Goal: Information Seeking & Learning: Check status

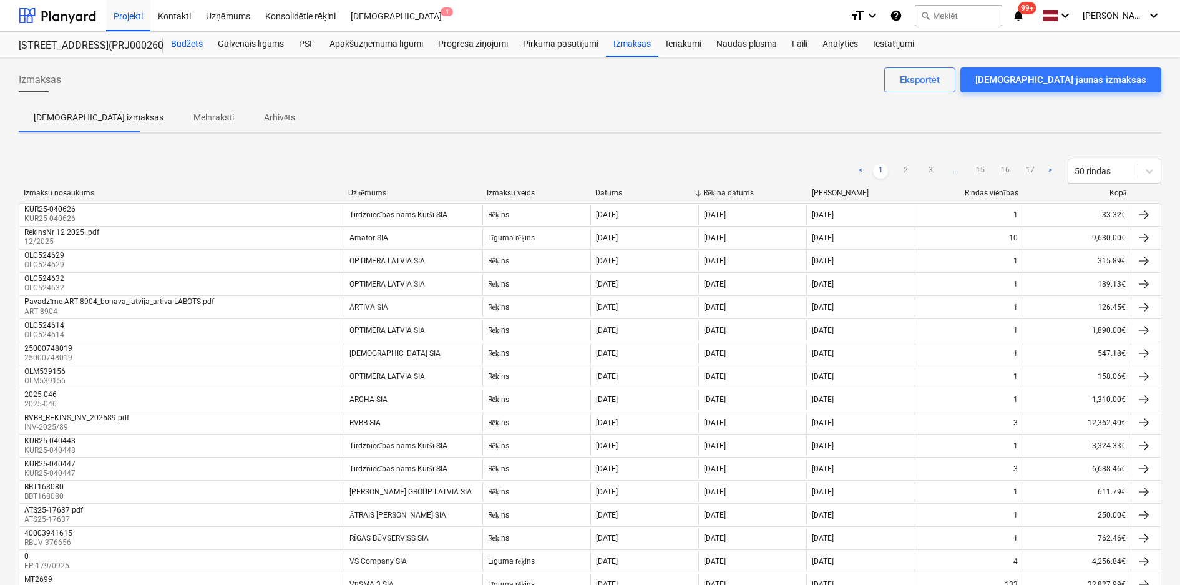
click at [185, 46] on div "Budžets" at bounding box center [186, 44] width 47 height 25
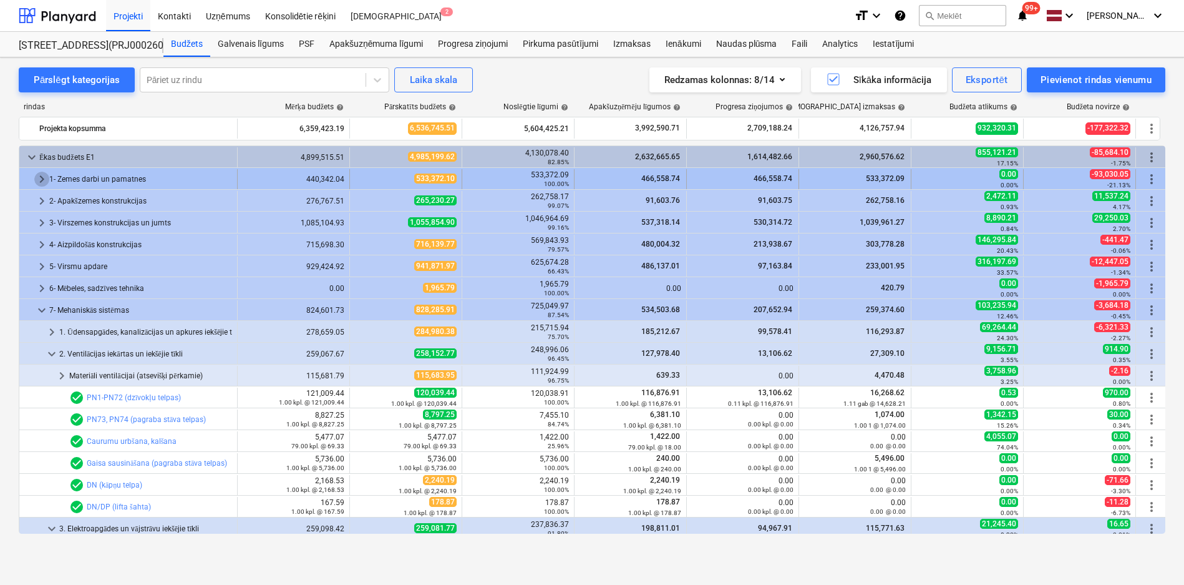
click at [39, 178] on span "keyboard_arrow_right" at bounding box center [41, 179] width 15 height 15
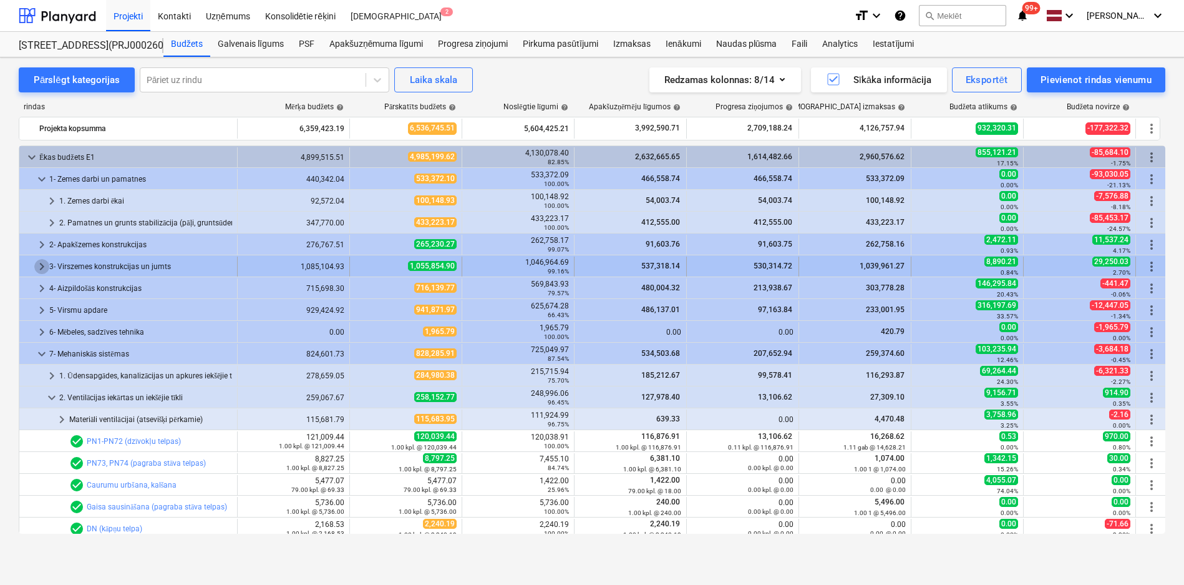
click at [39, 270] on span "keyboard_arrow_right" at bounding box center [41, 266] width 15 height 15
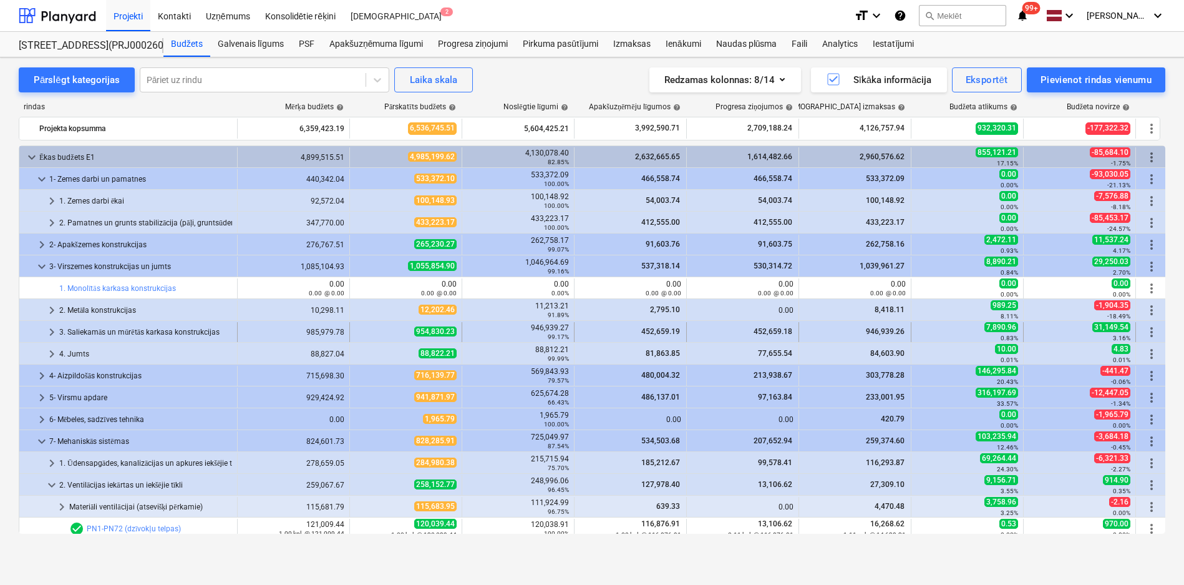
click at [46, 333] on span "keyboard_arrow_right" at bounding box center [51, 331] width 15 height 15
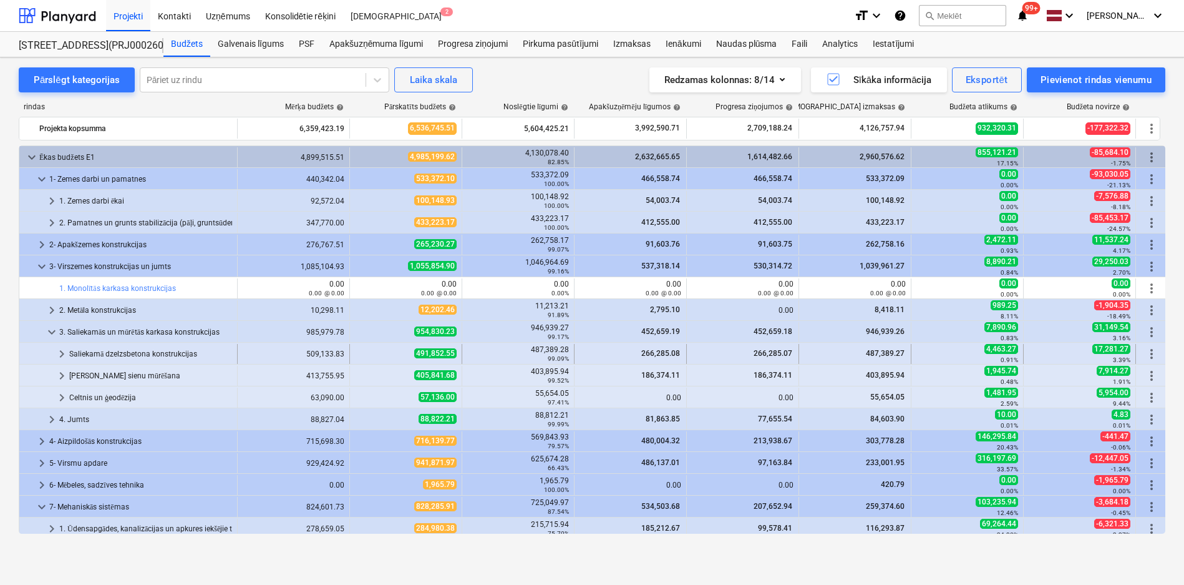
click at [120, 351] on div "Saliekamā dzelzsbetona konstrukcijas" at bounding box center [150, 354] width 163 height 20
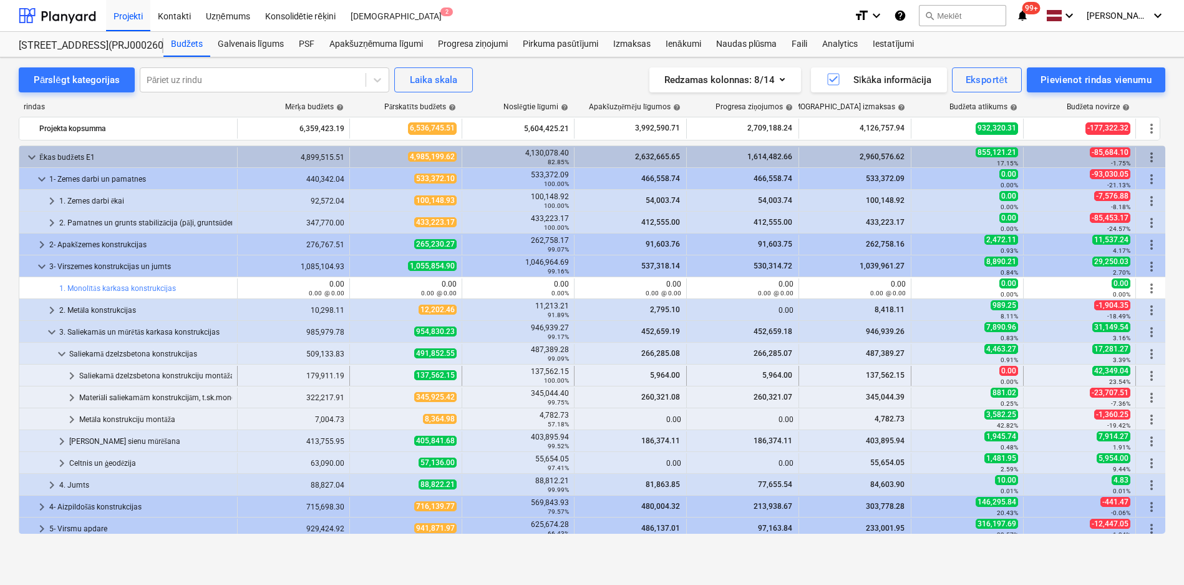
click at [121, 369] on div "Saliekamā dzelzsbetona konstrukciju montāža" at bounding box center [155, 376] width 153 height 20
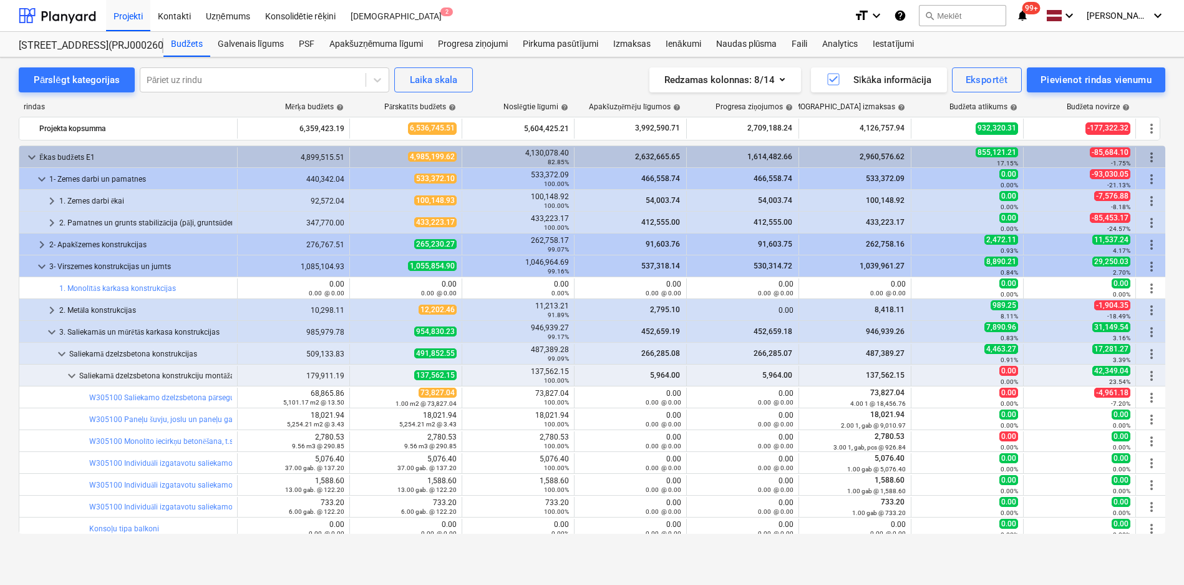
click at [1168, 255] on div "Pārslēgt kategorijas Pāriet uz rindu Laika [PERSON_NAME] Redzamas kolonnas : 8/…" at bounding box center [592, 307] width 1184 height 501
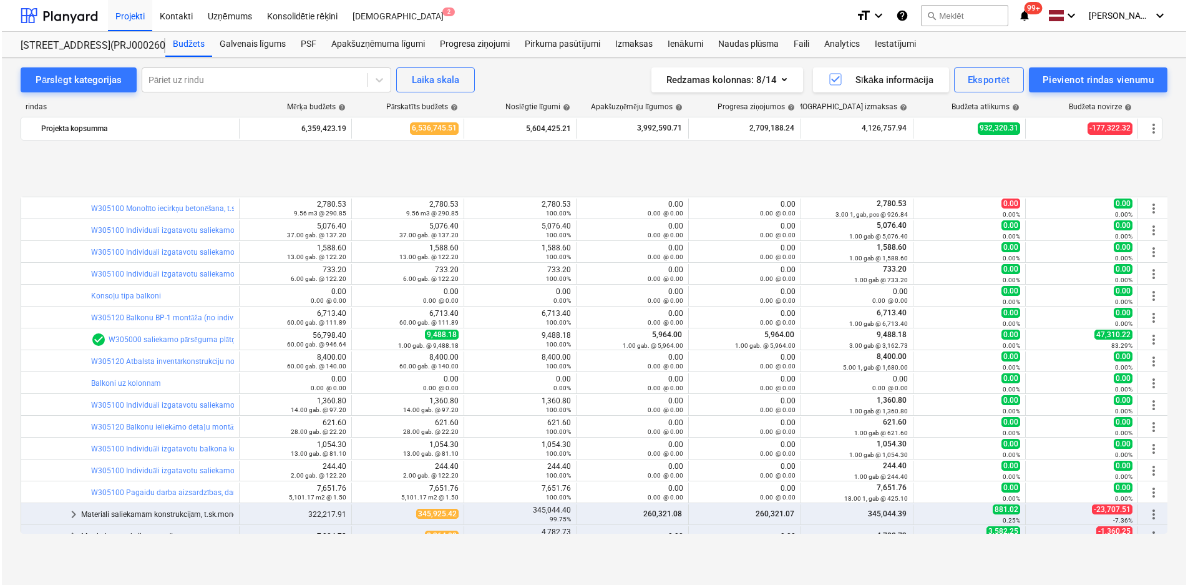
scroll to position [351, 0]
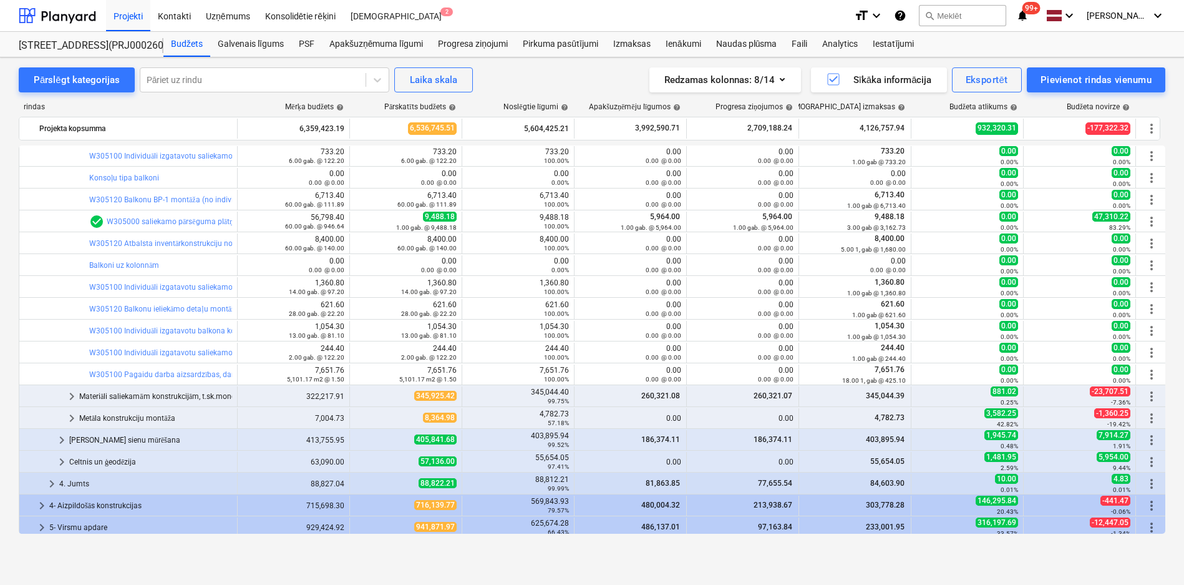
click at [104, 384] on div "keyboard_arrow_right Materiāli saliekamām konstrukcijām, t.sk.monolītā betona p…" at bounding box center [593, 395] width 1149 height 22
click at [105, 394] on div "Materiāli saliekamām konstrukcijām, t.sk.monolītā betona pārsegumu daļām (atsev…" at bounding box center [155, 396] width 153 height 20
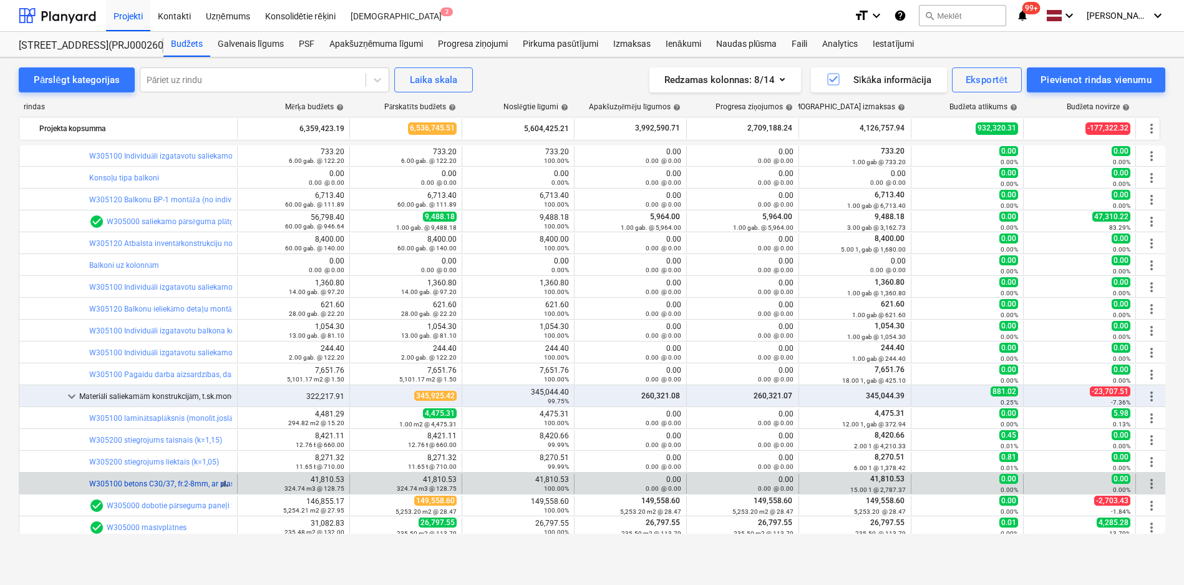
click at [199, 484] on link "W305100 betons C30/37, fr.2-8mm, ar plastifikatoru (k=1,1) ar piegādi un sūknēš…" at bounding box center [230, 483] width 283 height 9
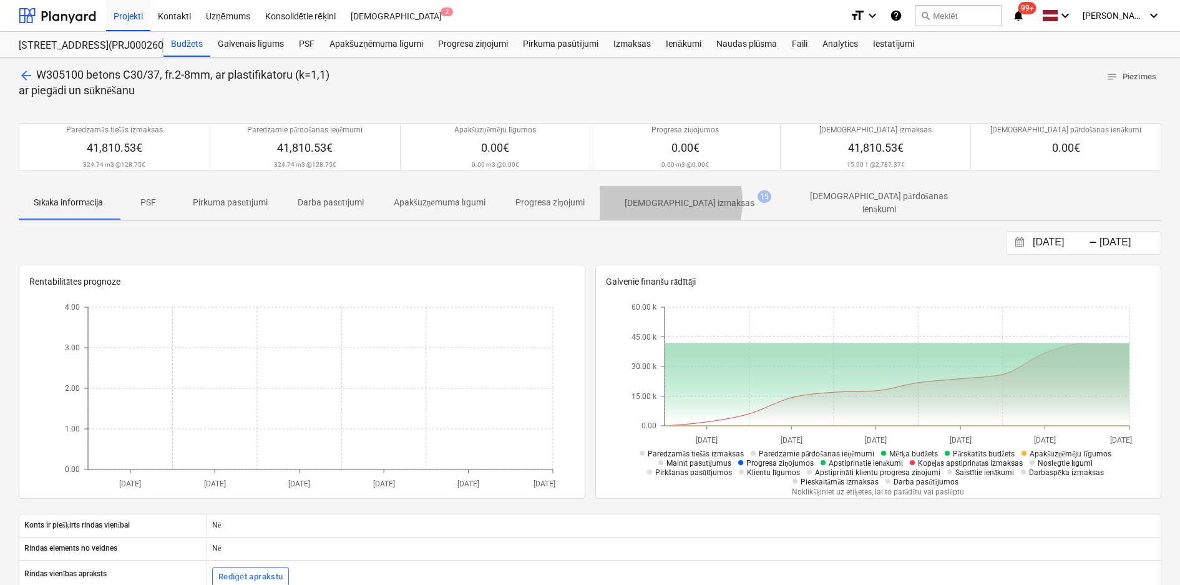
click at [660, 202] on p "[DEMOGRAPHIC_DATA] izmaksas" at bounding box center [690, 203] width 130 height 13
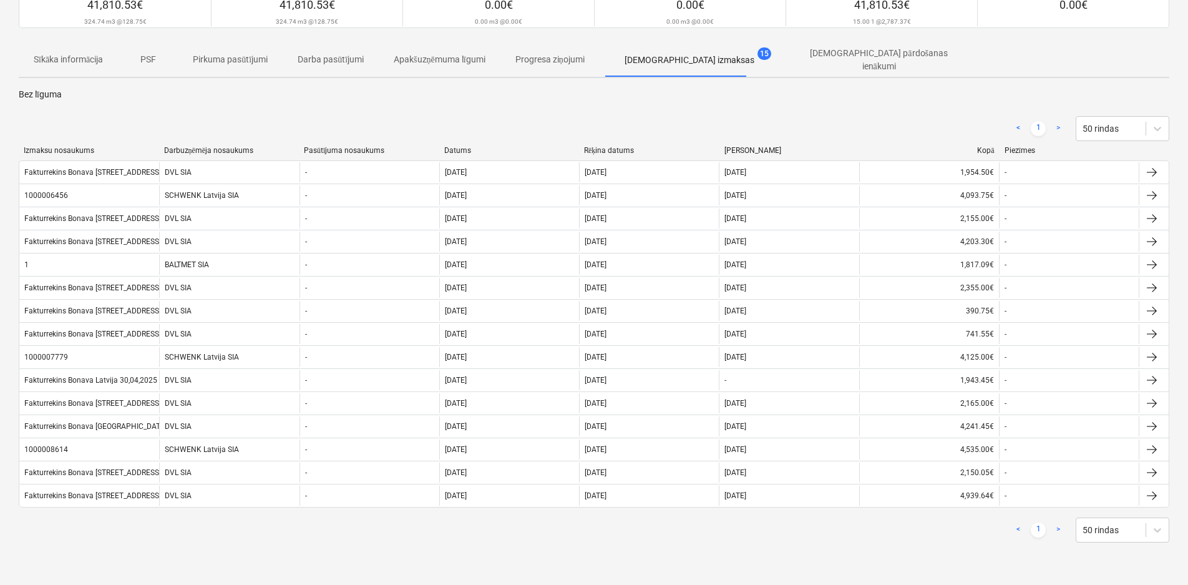
scroll to position [144, 0]
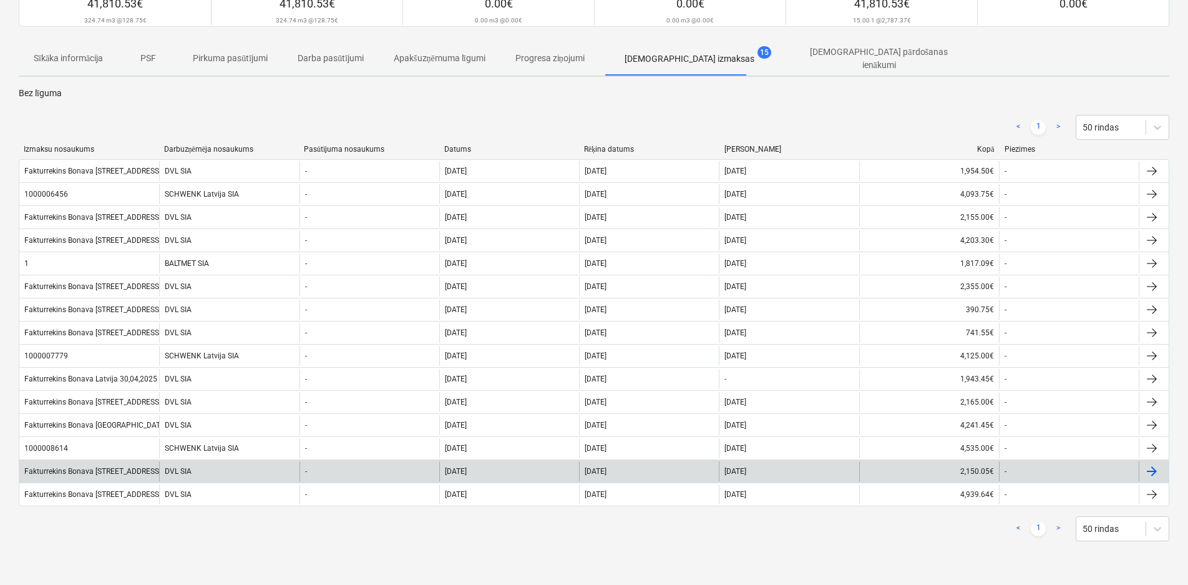
click at [85, 467] on div "Fakturrekins Bonava [STREET_ADDRESS]pdf" at bounding box center [98, 471] width 148 height 9
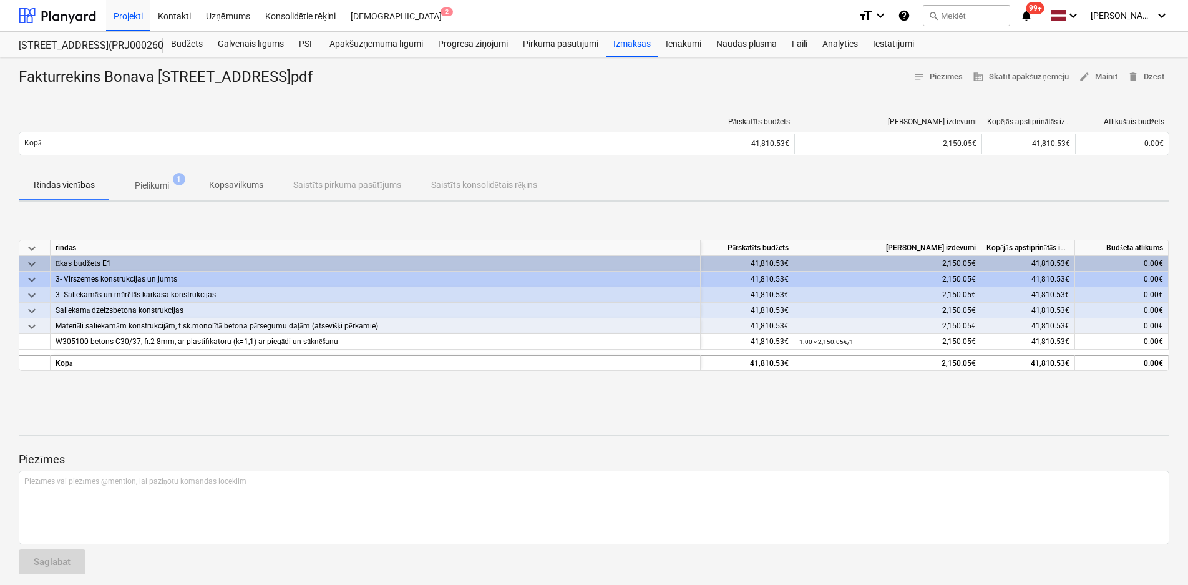
click at [156, 179] on p "Pielikumi" at bounding box center [152, 185] width 34 height 13
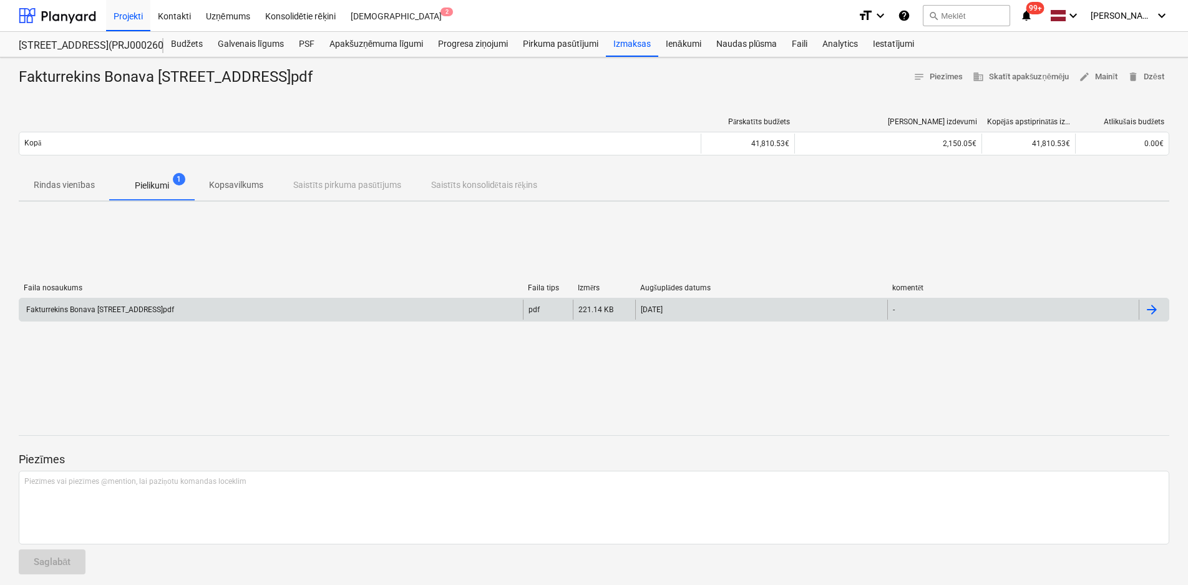
click at [140, 306] on div "Fakturrekins Bonava [STREET_ADDRESS]pdf" at bounding box center [99, 309] width 150 height 9
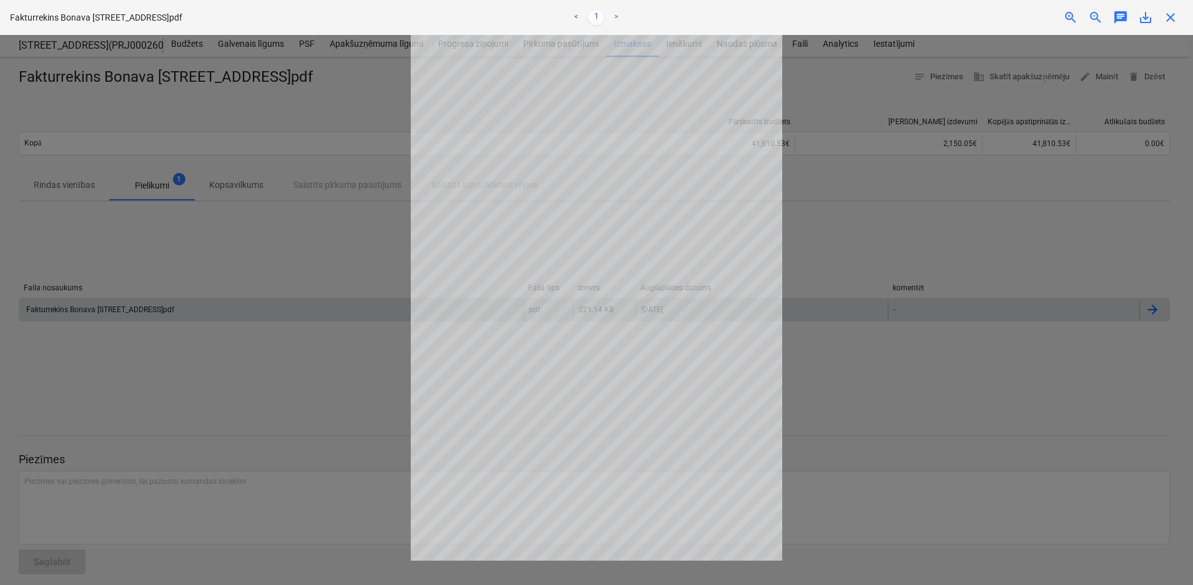
click at [1168, 14] on span "close" at bounding box center [1170, 17] width 15 height 15
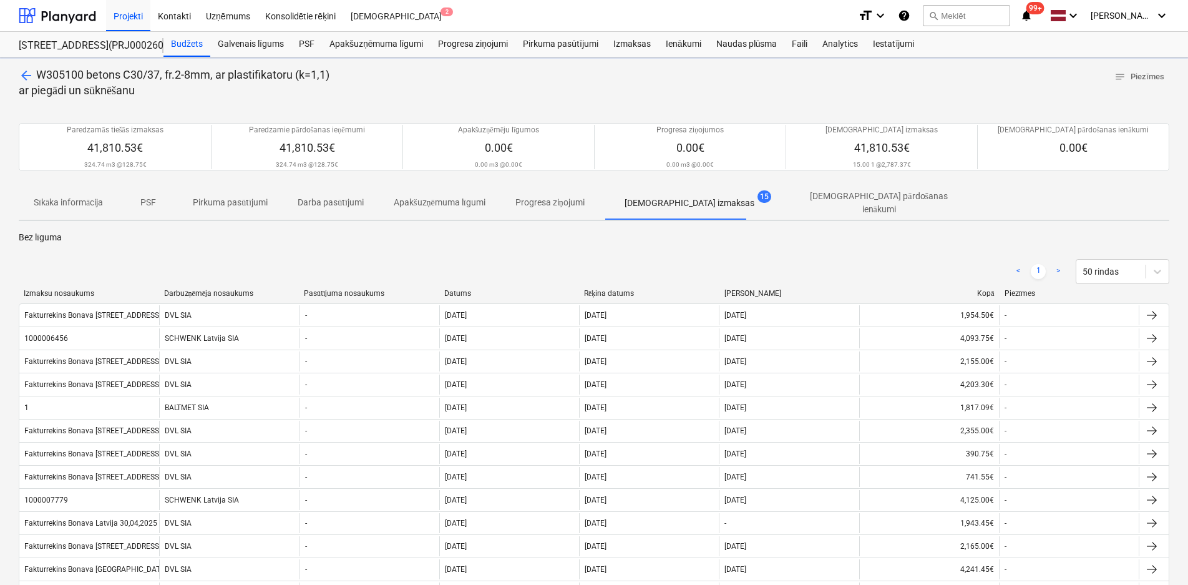
scroll to position [144, 0]
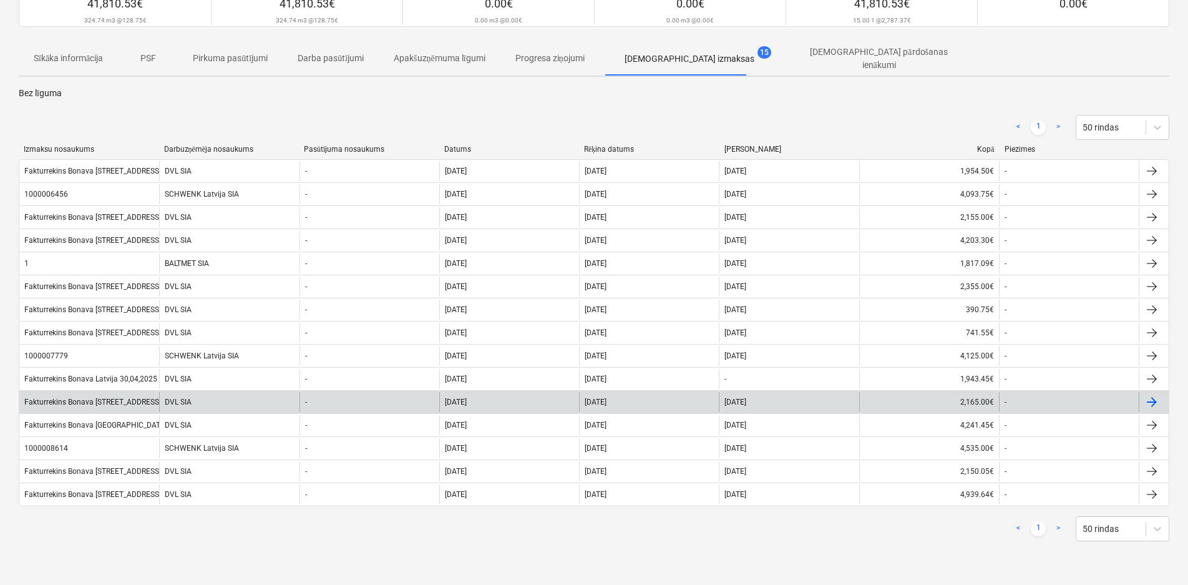
click at [102, 400] on div "Fakturrekins Bonava [STREET_ADDRESS]pdf" at bounding box center [98, 402] width 148 height 9
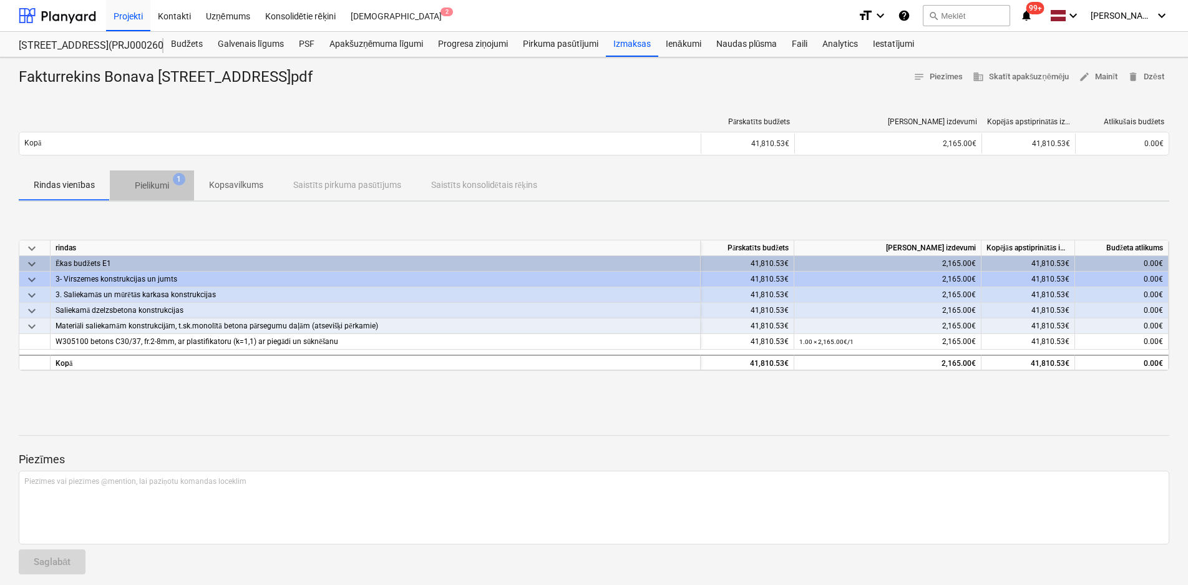
click at [156, 185] on p "Pielikumi" at bounding box center [152, 185] width 34 height 13
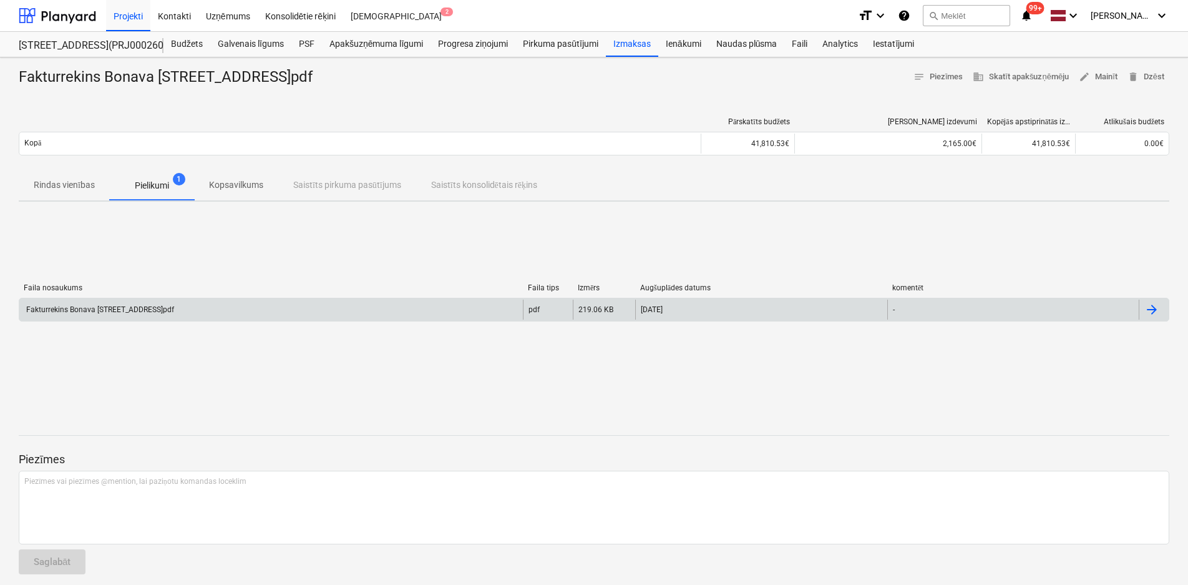
click at [105, 300] on div "Fakturrekins Bonava [STREET_ADDRESS]pdf" at bounding box center [271, 310] width 504 height 20
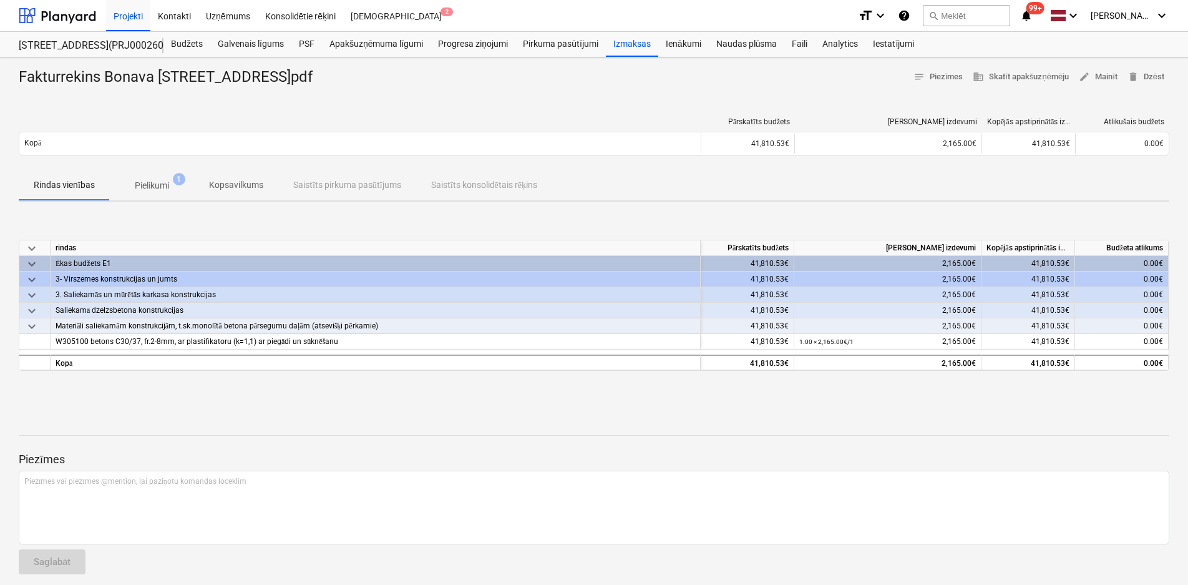
scroll to position [144, 0]
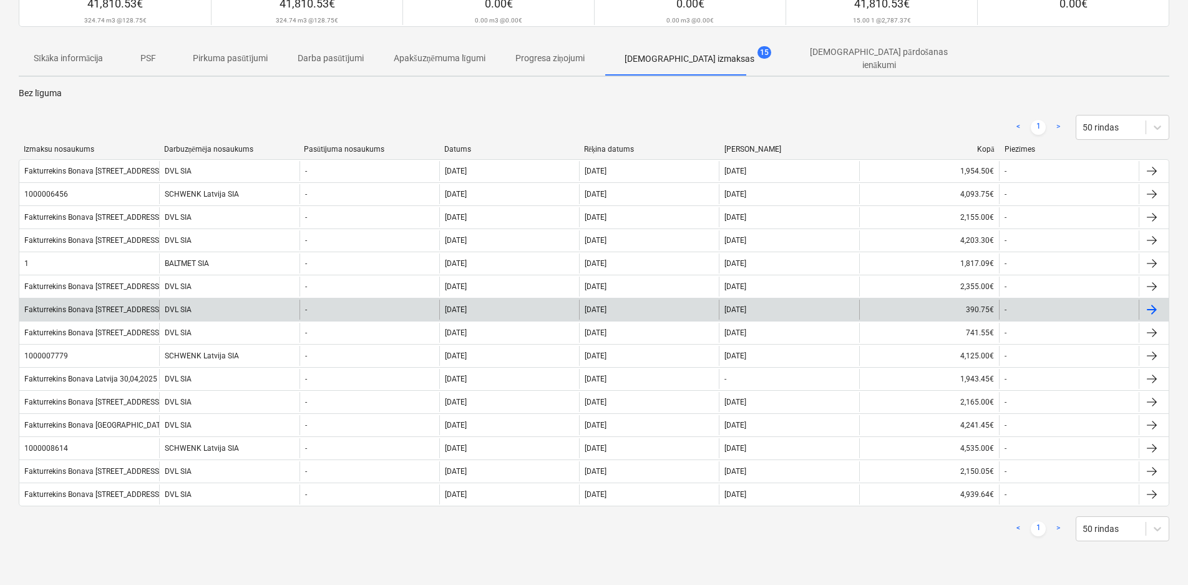
click at [112, 305] on div "Fakturrekins Bonava [STREET_ADDRESS]pdf" at bounding box center [98, 309] width 148 height 9
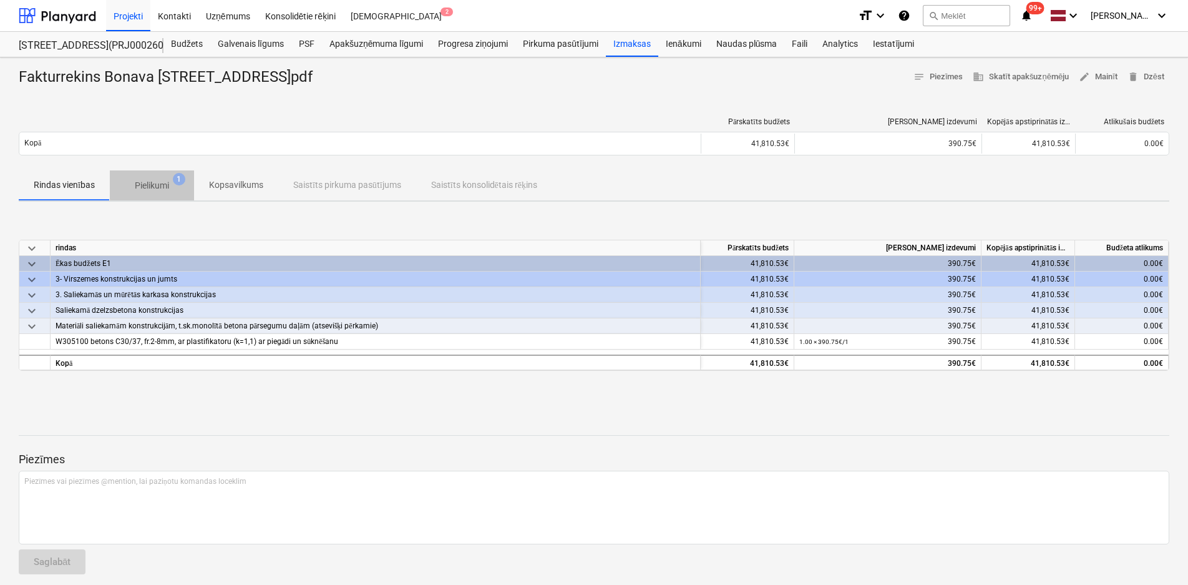
click at [152, 187] on p "Pielikumi" at bounding box center [152, 185] width 34 height 13
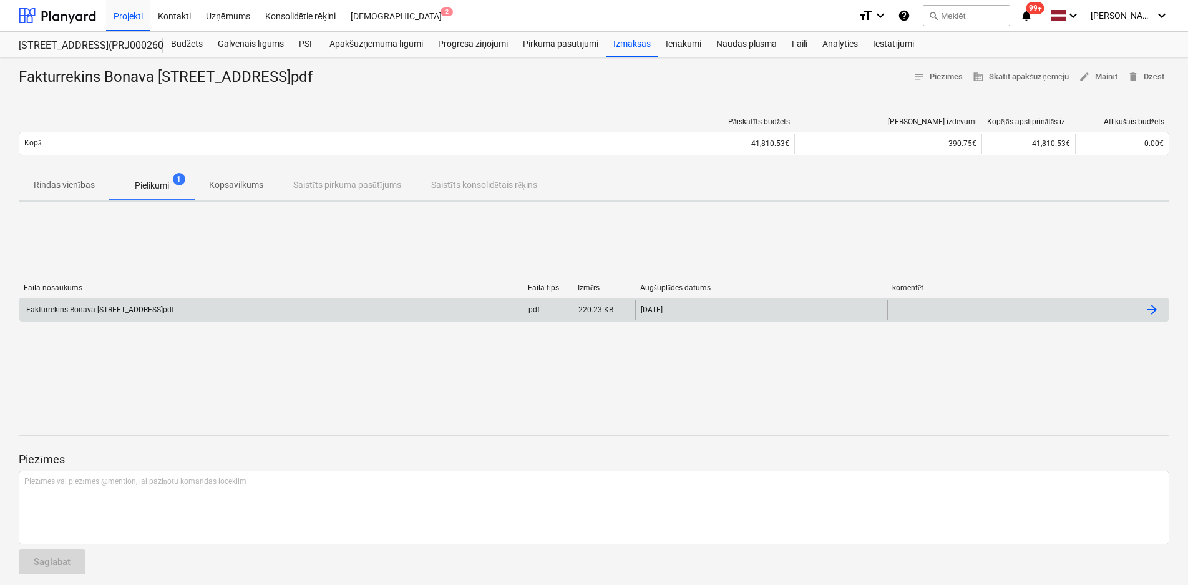
click at [125, 305] on div "Fakturrekins Bonava [STREET_ADDRESS]pdf" at bounding box center [99, 309] width 150 height 9
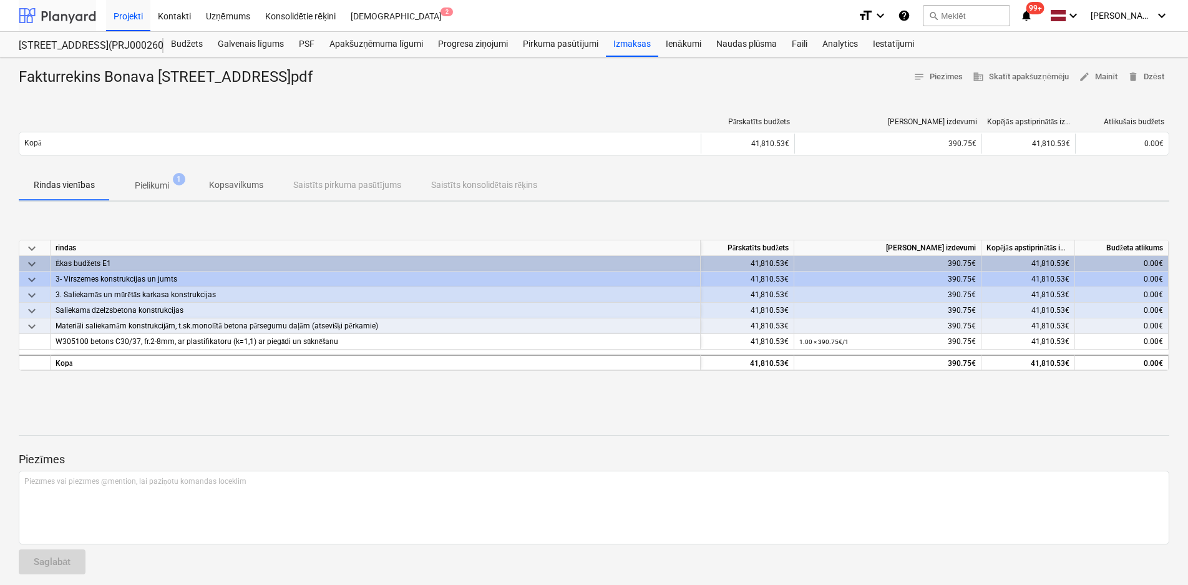
scroll to position [9, 0]
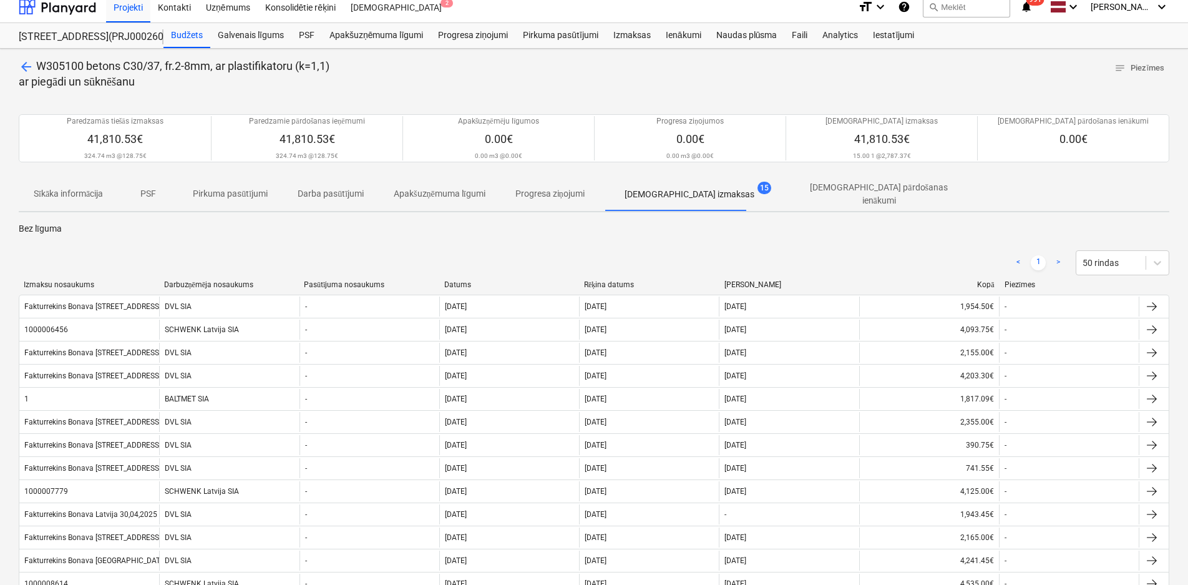
click at [23, 65] on span "arrow_back" at bounding box center [26, 66] width 15 height 15
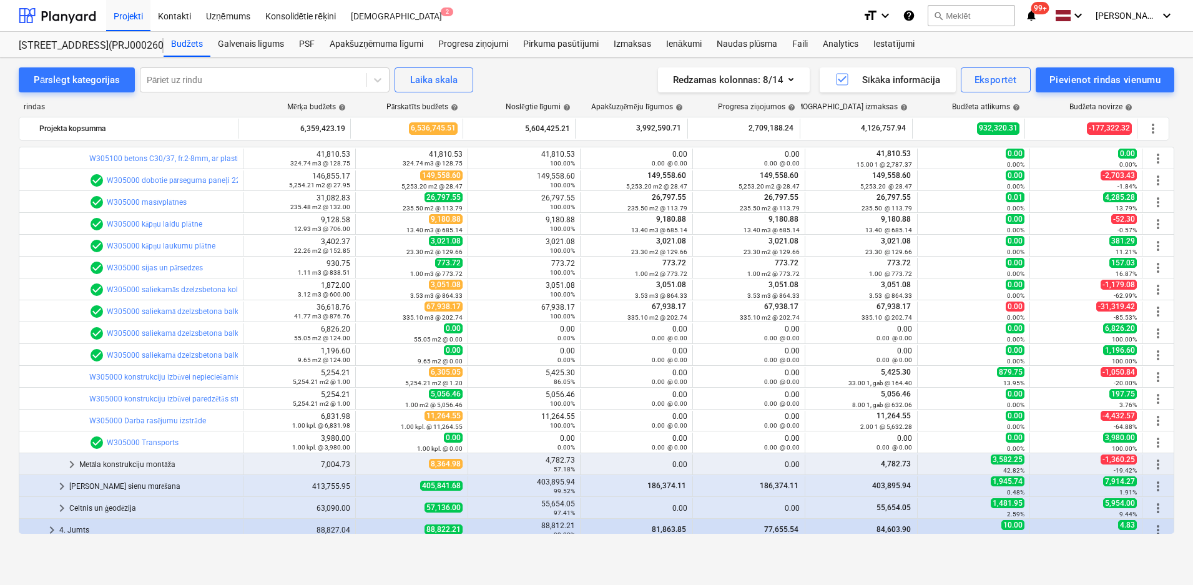
scroll to position [705, 0]
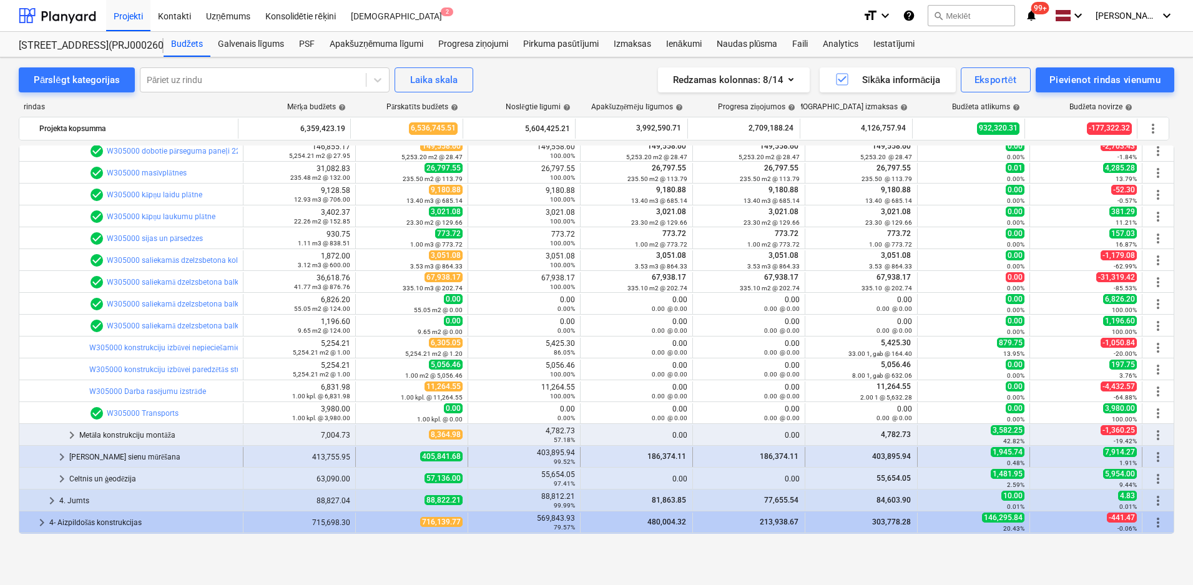
click at [117, 452] on div "[PERSON_NAME] sienu mūrēšana" at bounding box center [153, 457] width 168 height 20
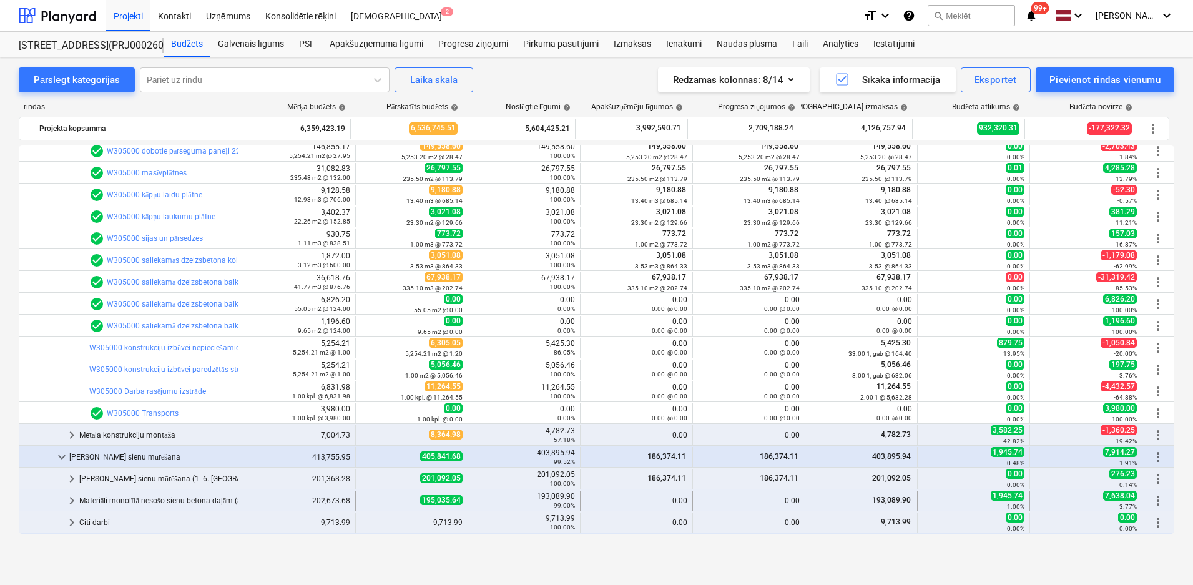
click at [125, 499] on div "Materiāli monolītā nesošo sienu betona daļām (atsevišķi pērkamie)" at bounding box center [158, 500] width 159 height 20
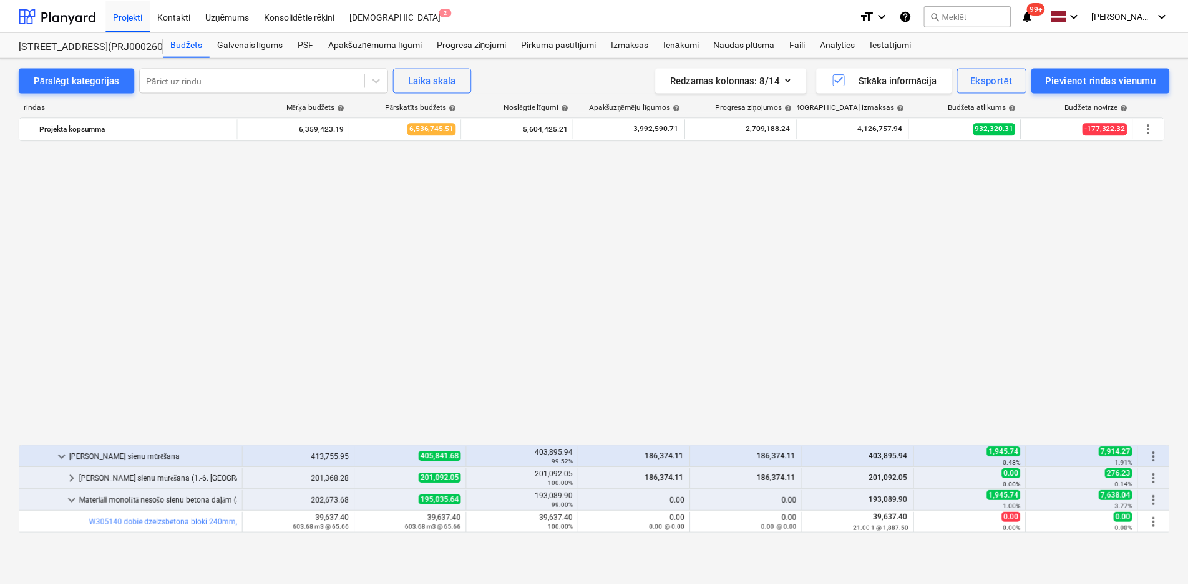
scroll to position [1045, 0]
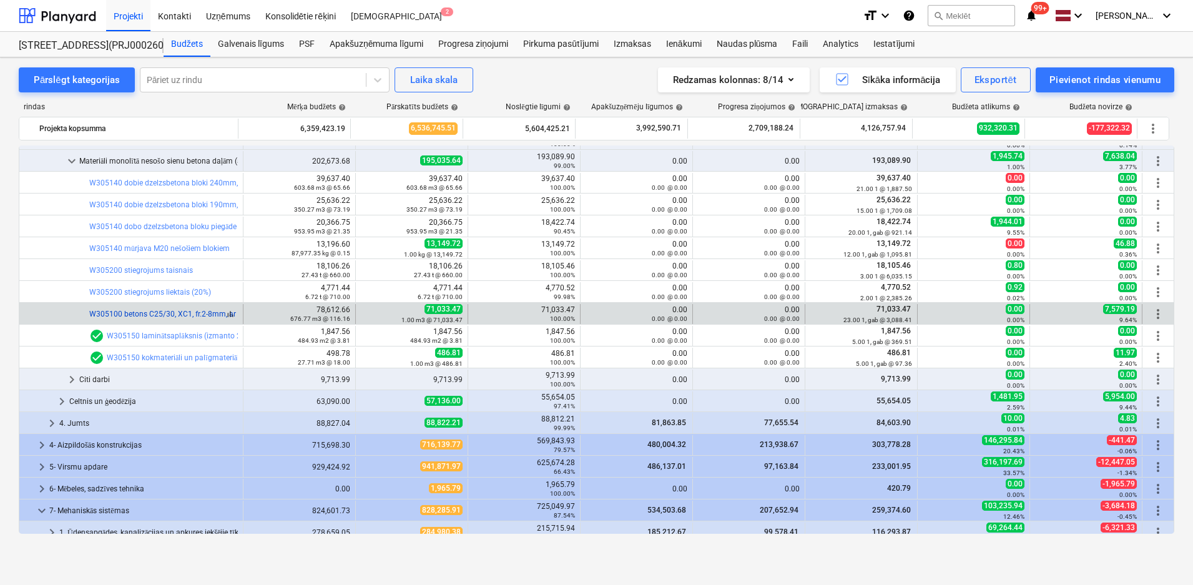
click at [176, 310] on link "W305100 betons C25/30, XC1, fr.2-8mm, ar plastifikatoru (k=1,15) ar piegādi un …" at bounding box center [241, 314] width 305 height 9
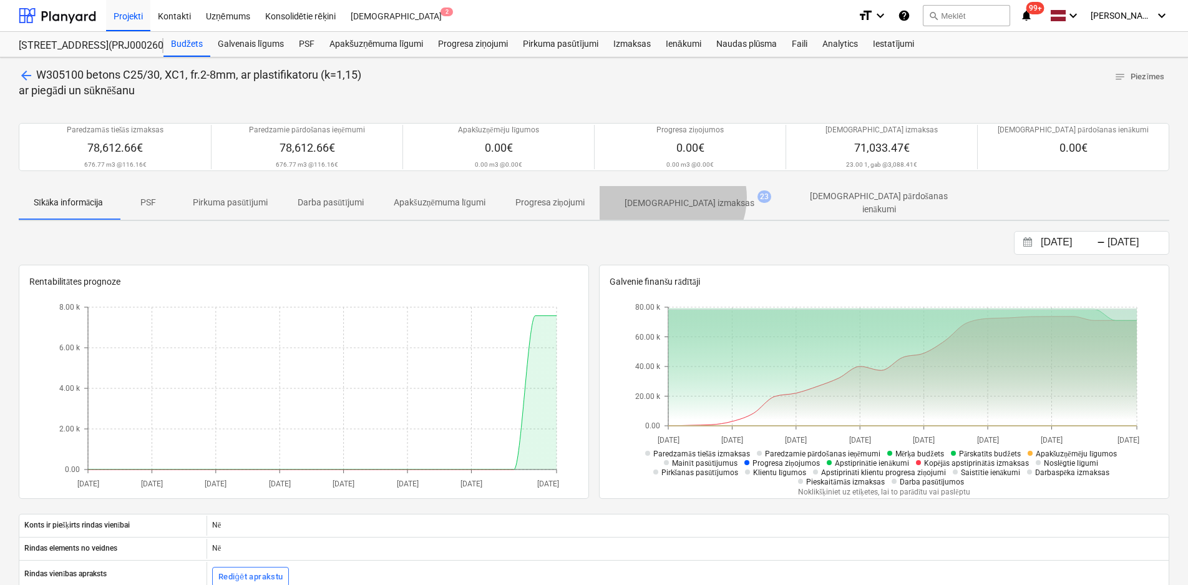
click at [678, 197] on p "[DEMOGRAPHIC_DATA] izmaksas" at bounding box center [690, 203] width 130 height 13
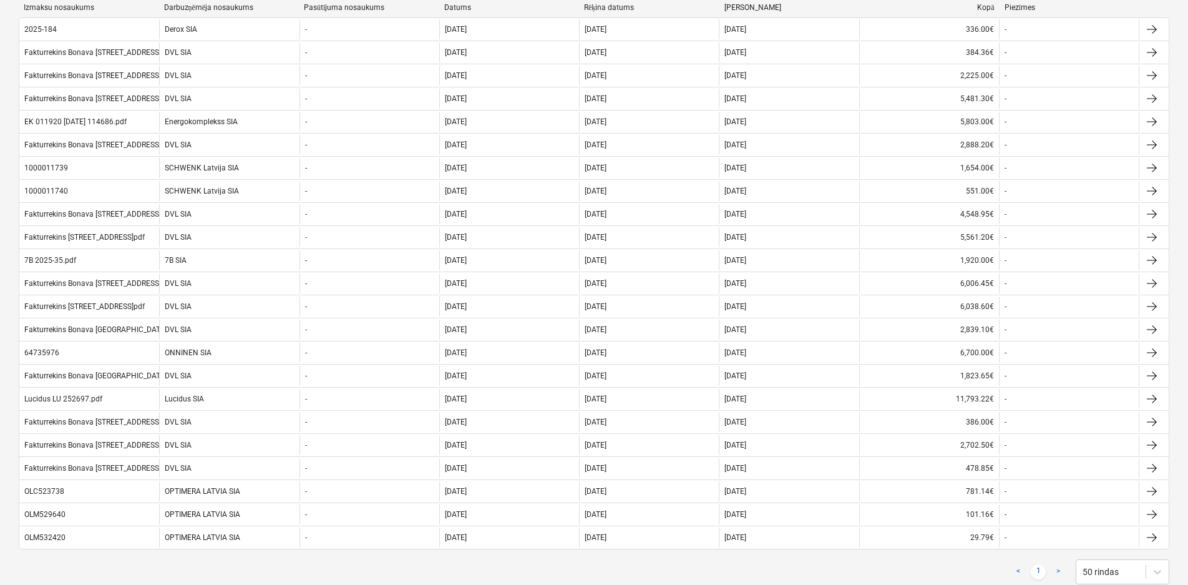
scroll to position [315, 0]
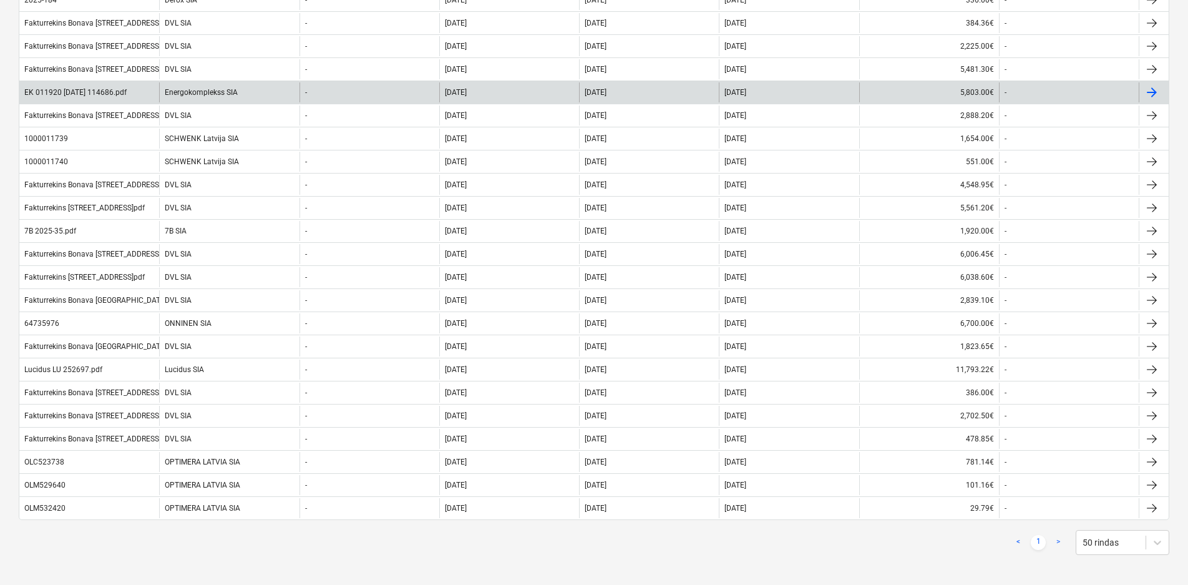
click at [51, 88] on div "EK 011920 [DATE] 114686.pdf" at bounding box center [75, 92] width 102 height 9
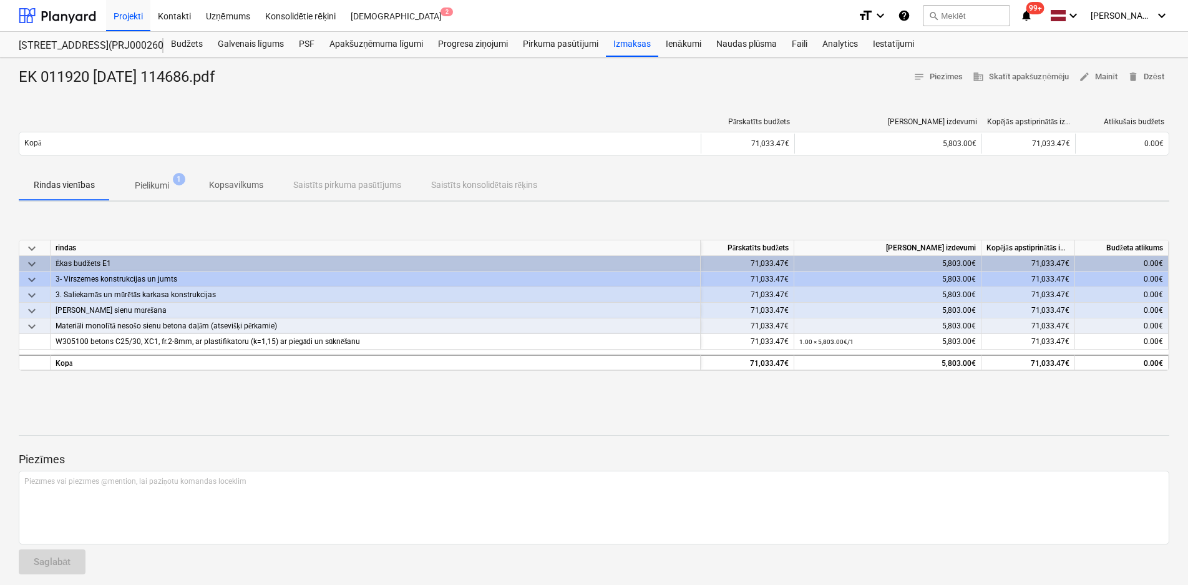
click at [149, 185] on p "Pielikumi" at bounding box center [152, 185] width 34 height 13
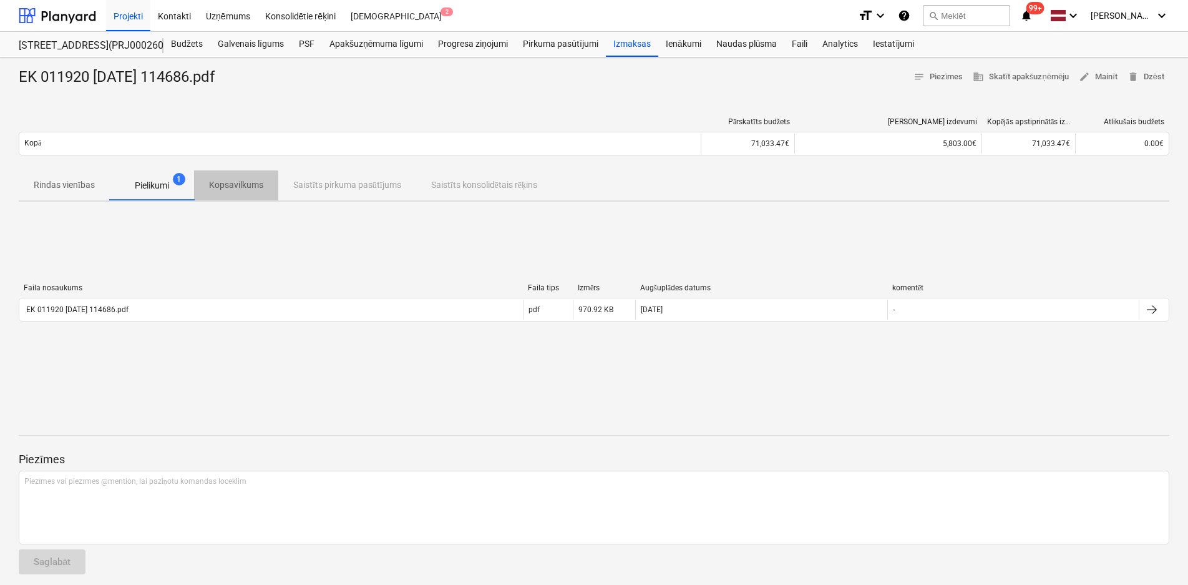
click at [246, 180] on p "Kopsavilkums" at bounding box center [236, 184] width 54 height 13
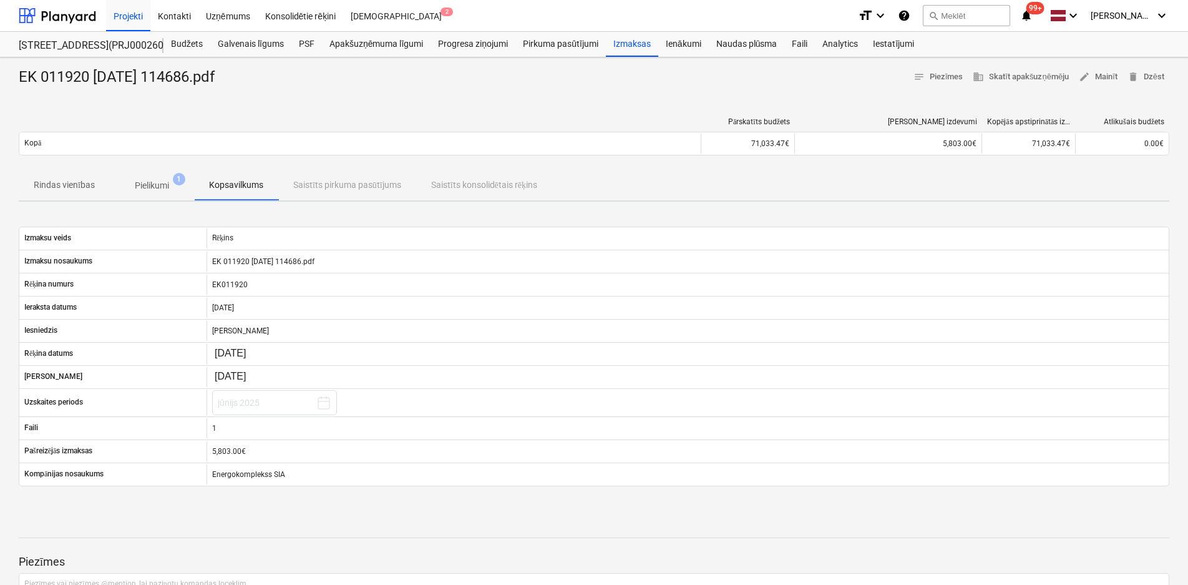
click at [151, 180] on p "Pielikumi" at bounding box center [152, 185] width 34 height 13
